Goal: Check status: Check status

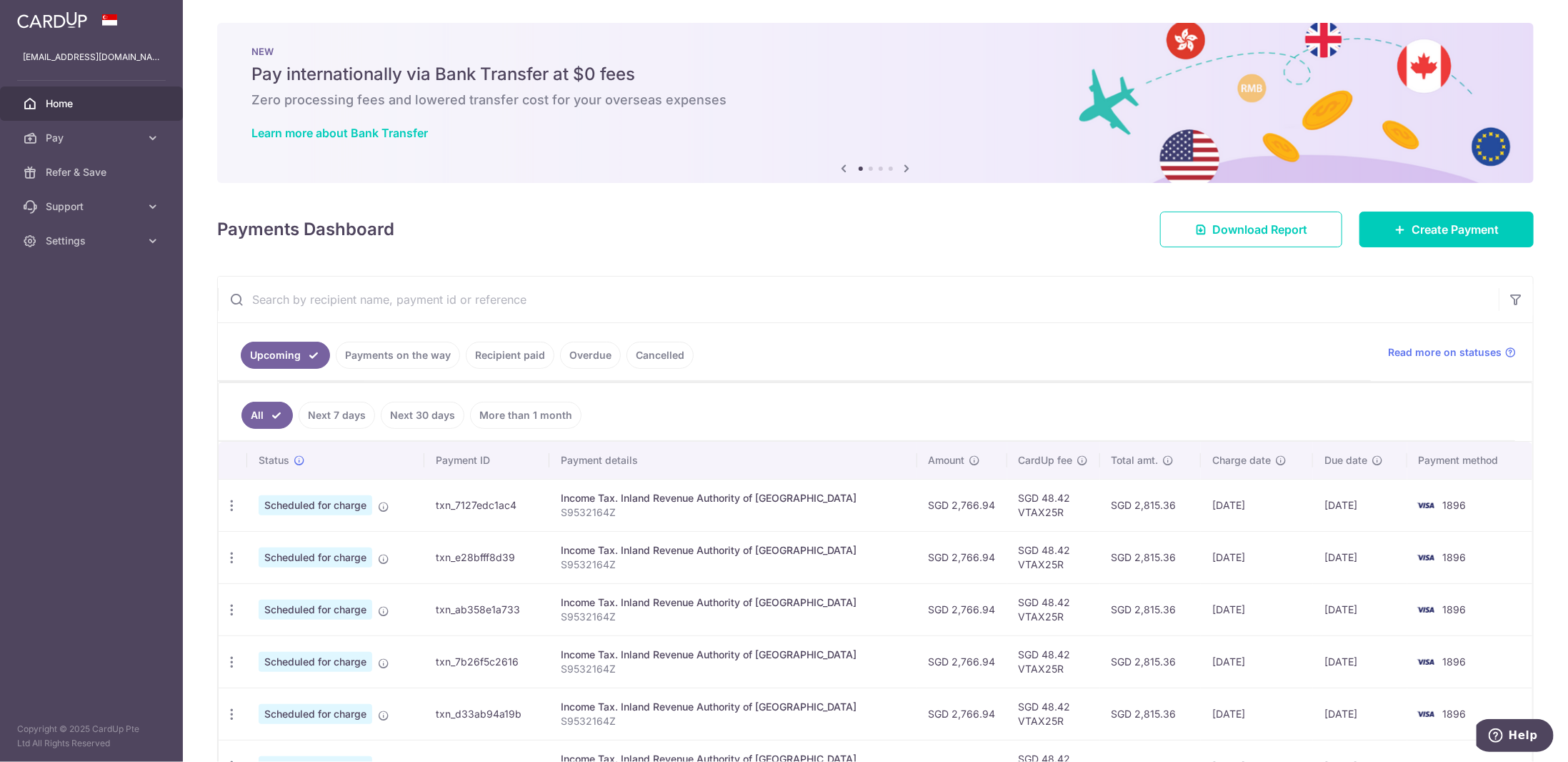
click at [515, 344] on link "Recipient paid" at bounding box center [510, 355] width 88 height 27
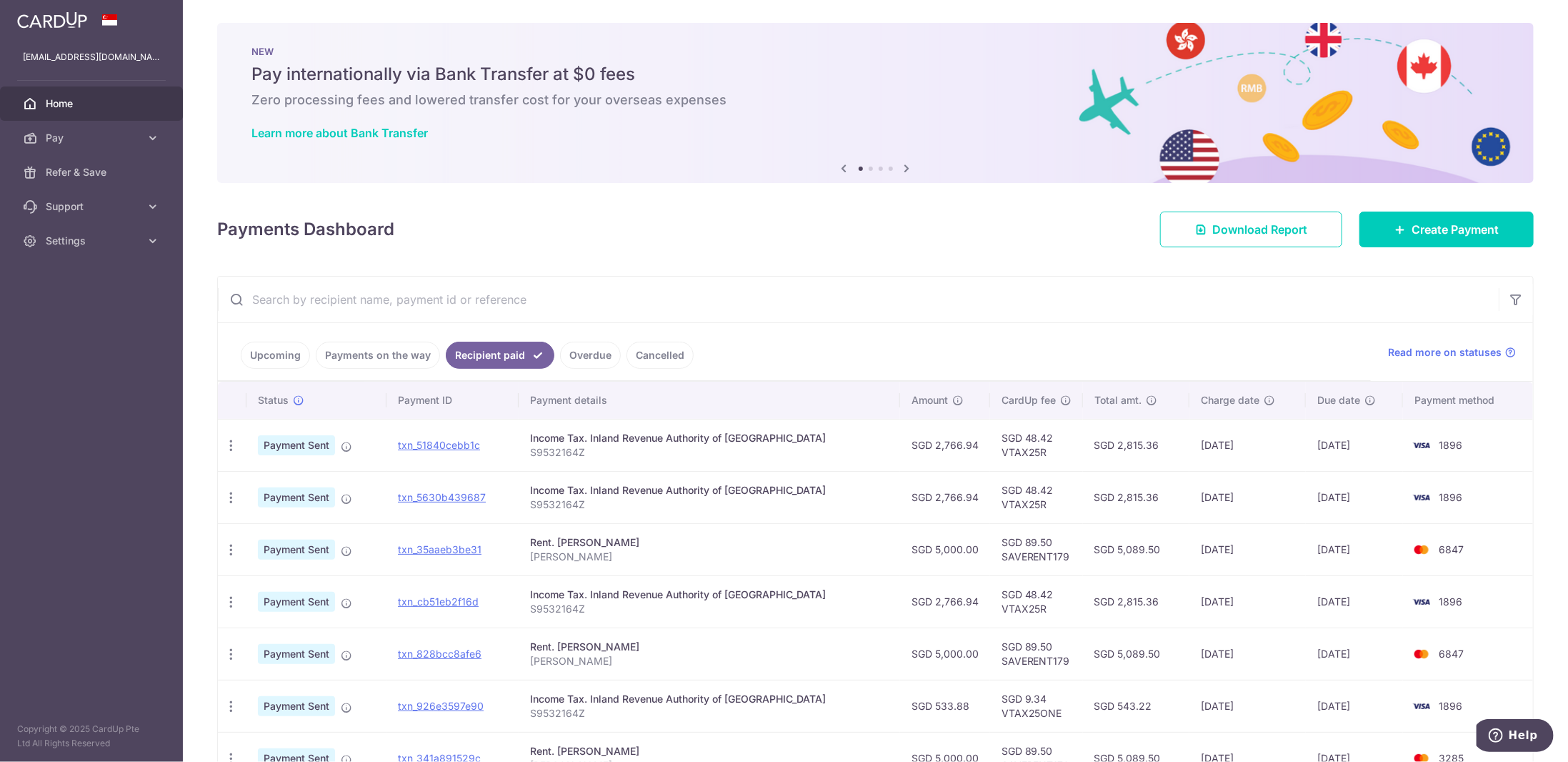
click at [944, 446] on td "SGD 2,766.94" at bounding box center [945, 445] width 90 height 52
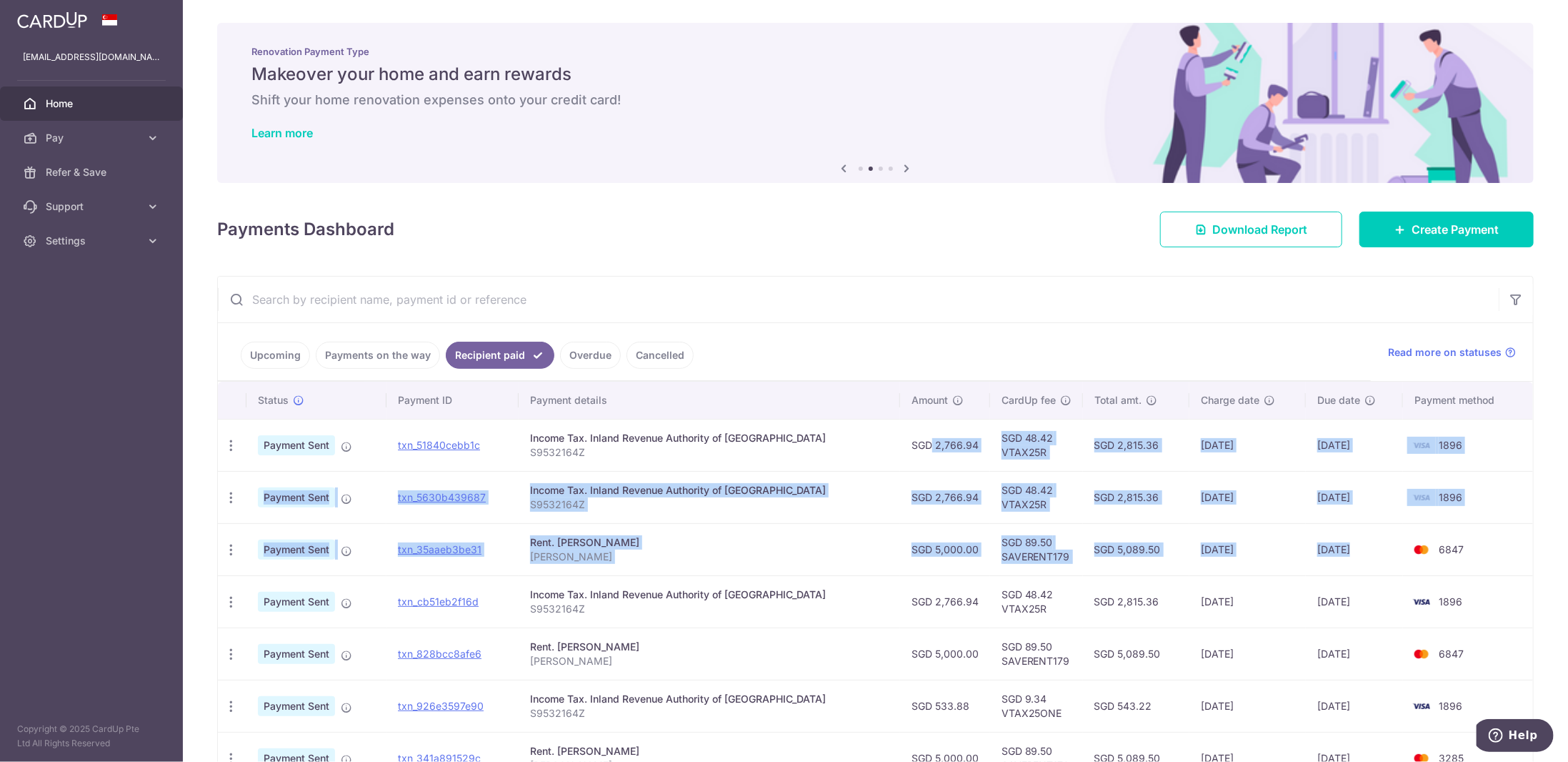
drag, startPoint x: 944, startPoint y: 446, endPoint x: 1318, endPoint y: 530, distance: 383.3
click at [1318, 530] on tbody "PDF Receipt Payment Sent txn_51840cebb1c Income Tax. Inland Revenue Authority o…" at bounding box center [875, 680] width 1315 height 522
click at [1318, 530] on td "11/07/2025" at bounding box center [1355, 550] width 97 height 52
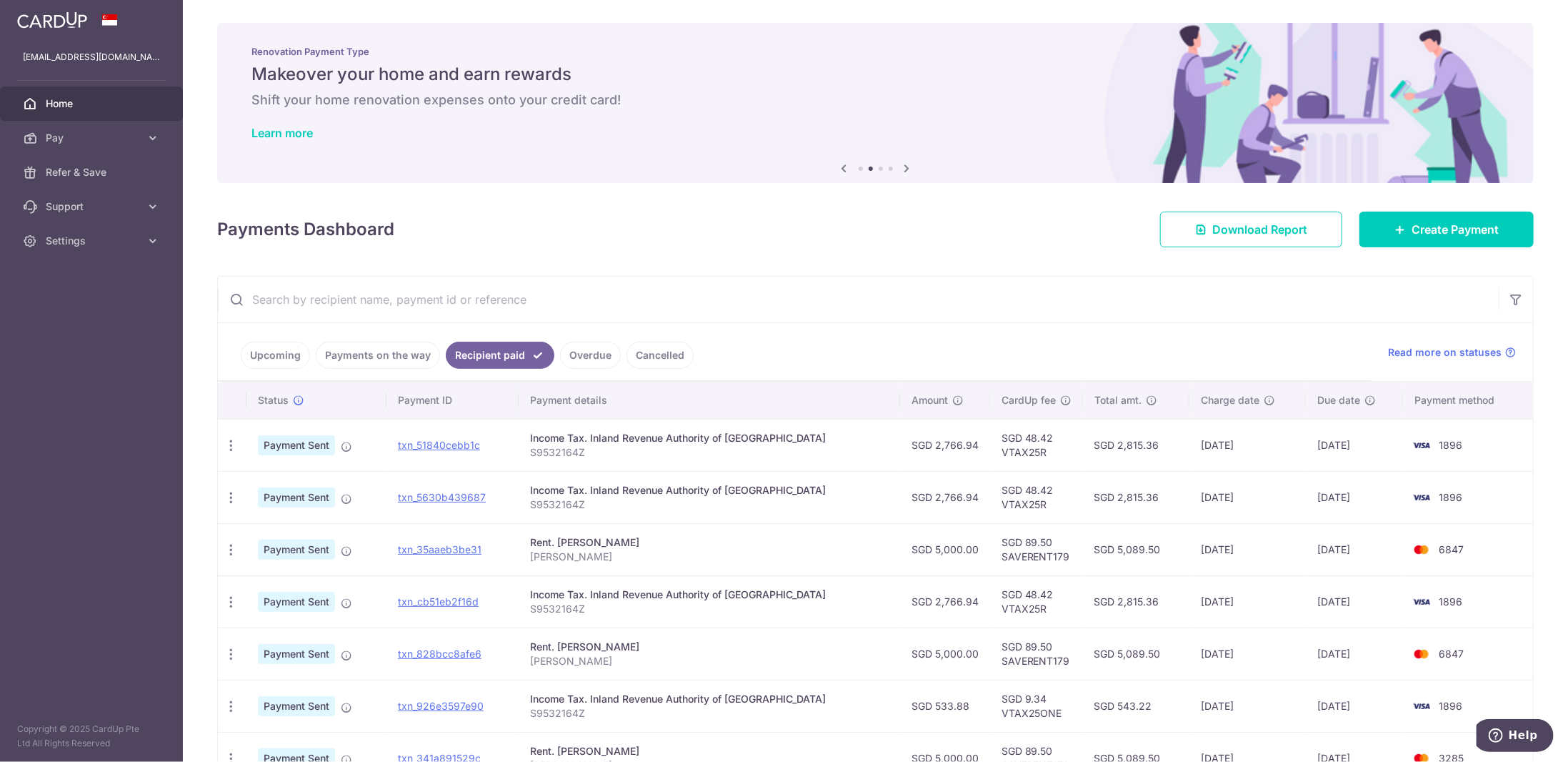
click at [303, 348] on link "Upcoming" at bounding box center [275, 355] width 70 height 27
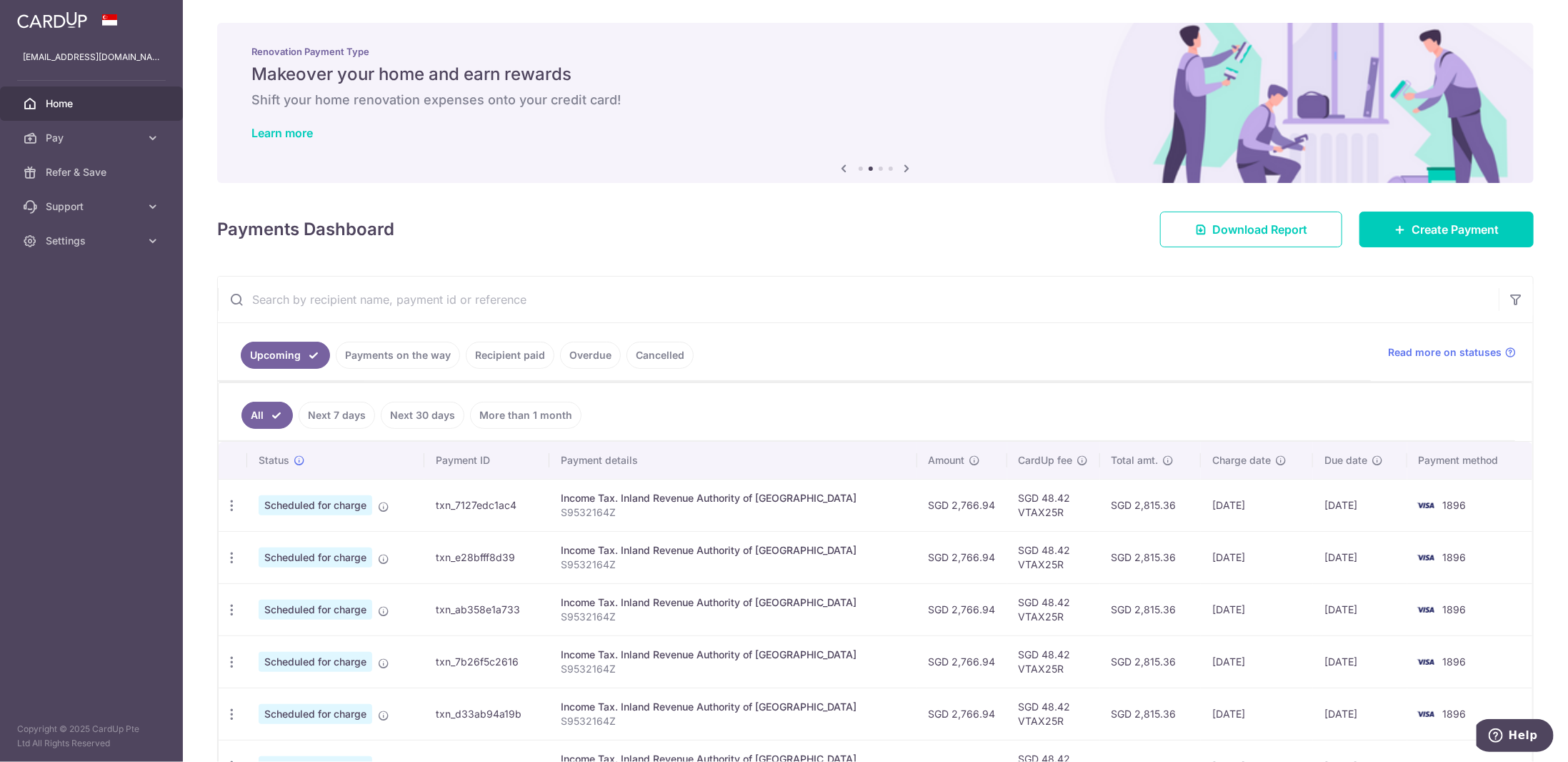
click at [526, 350] on link "Recipient paid" at bounding box center [510, 355] width 88 height 27
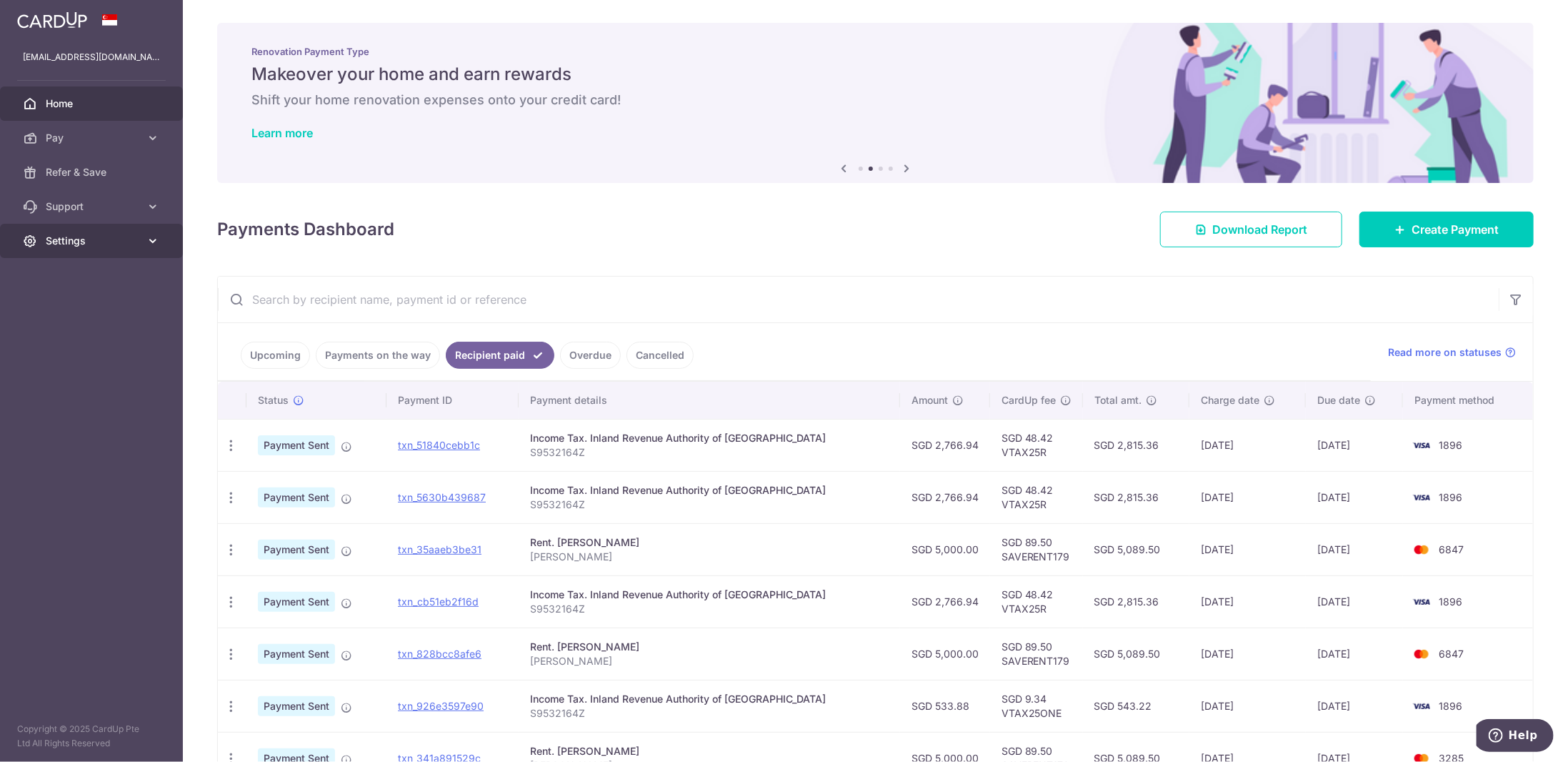
click at [94, 248] on link "Settings" at bounding box center [91, 240] width 183 height 34
click at [95, 309] on span "Logout" at bounding box center [92, 309] width 94 height 15
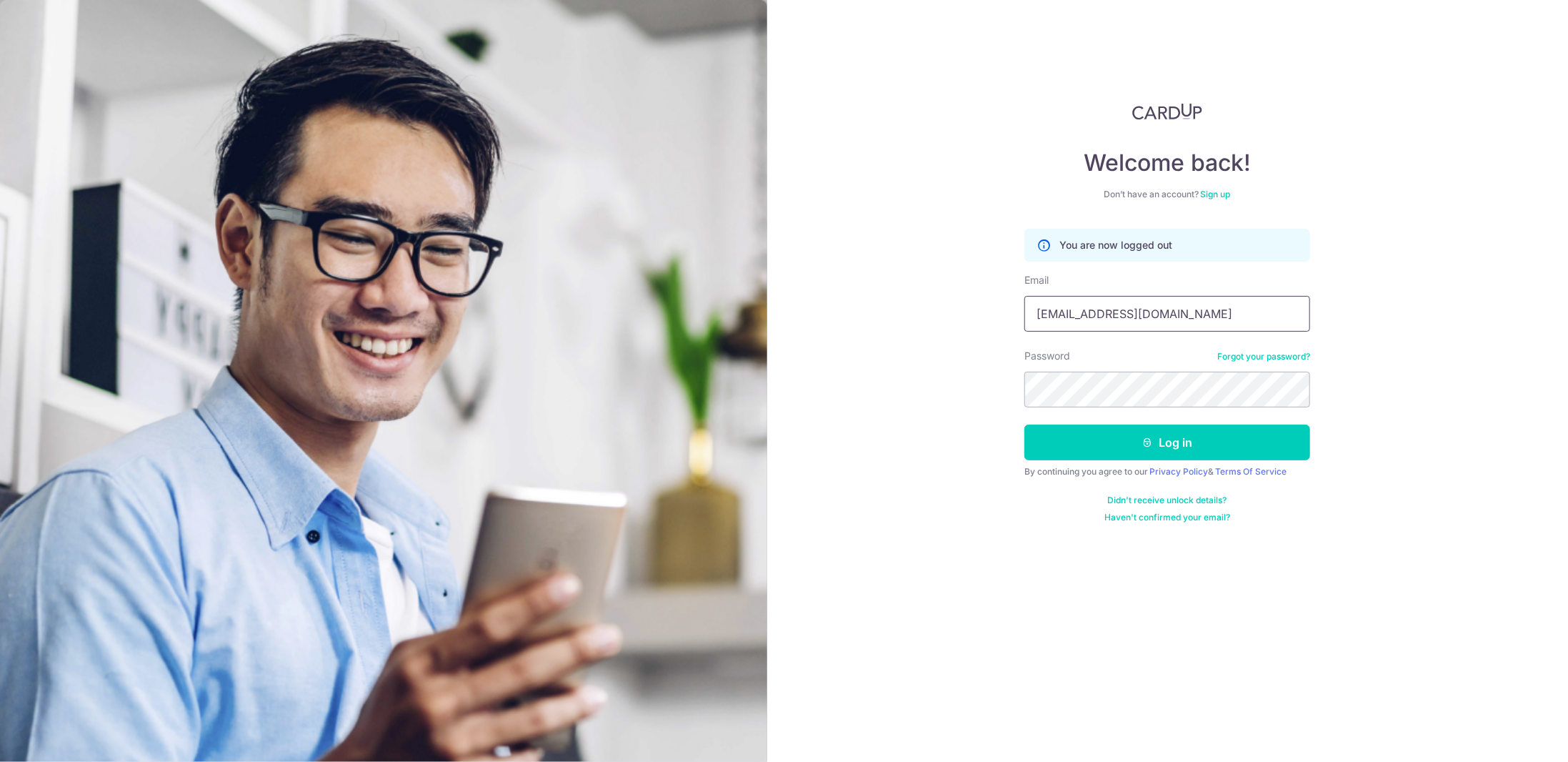
click at [1105, 308] on input "[EMAIL_ADDRESS][DOMAIN_NAME]" at bounding box center [1167, 313] width 286 height 36
type input "[EMAIL_ADDRESS][DOMAIN_NAME]"
click at [1183, 431] on button "Log in" at bounding box center [1167, 442] width 286 height 36
